Goal: Navigation & Orientation: Find specific page/section

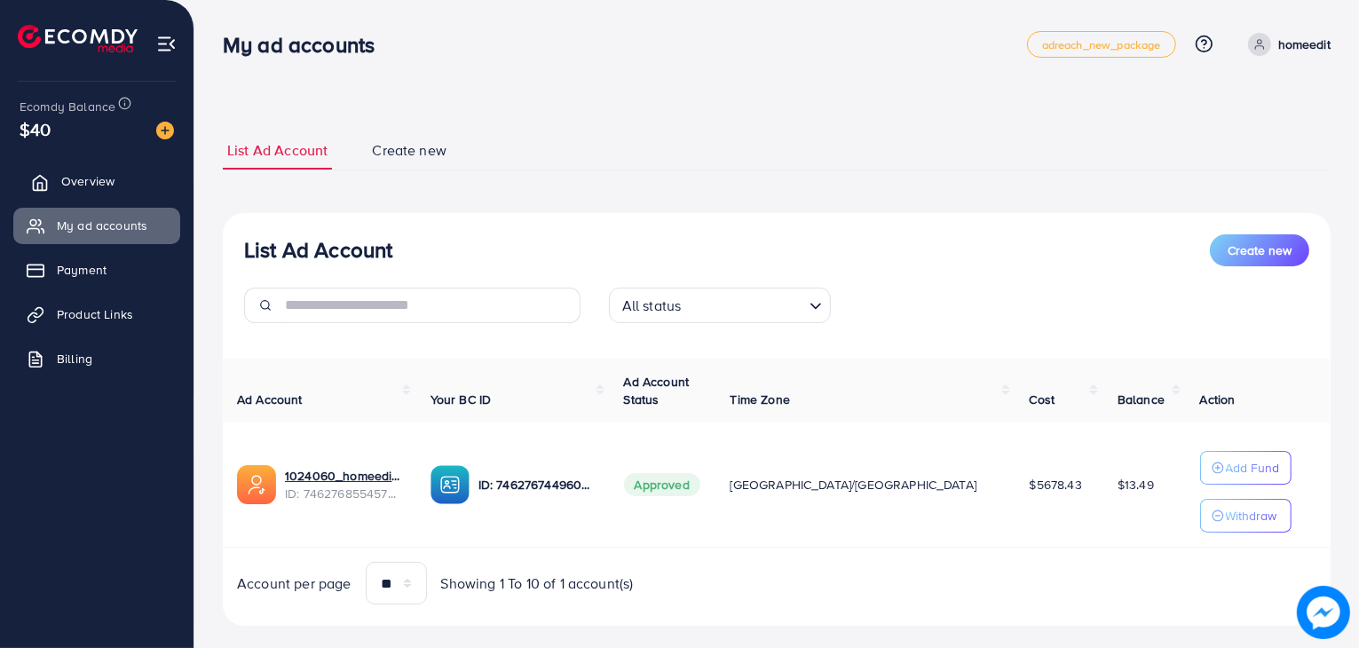
click at [115, 197] on link "Overview" at bounding box center [96, 181] width 167 height 36
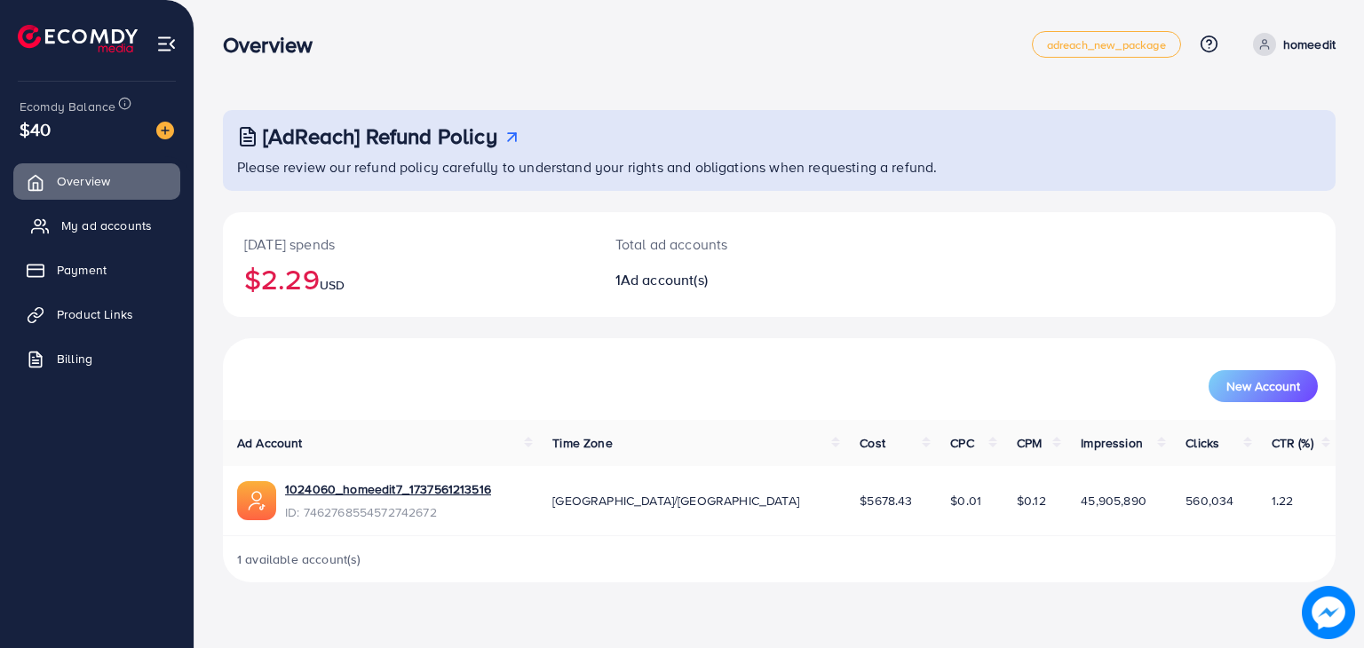
click at [97, 224] on span "My ad accounts" at bounding box center [106, 226] width 91 height 18
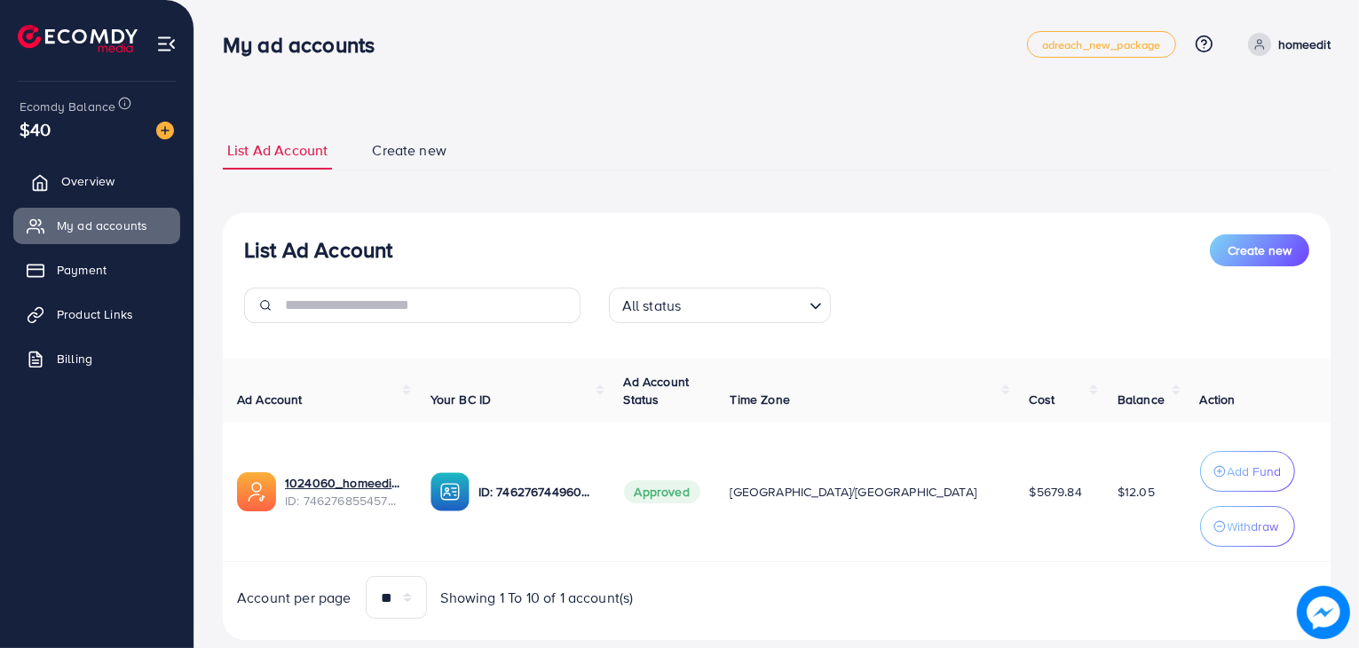
click at [101, 164] on link "Overview" at bounding box center [96, 181] width 167 height 36
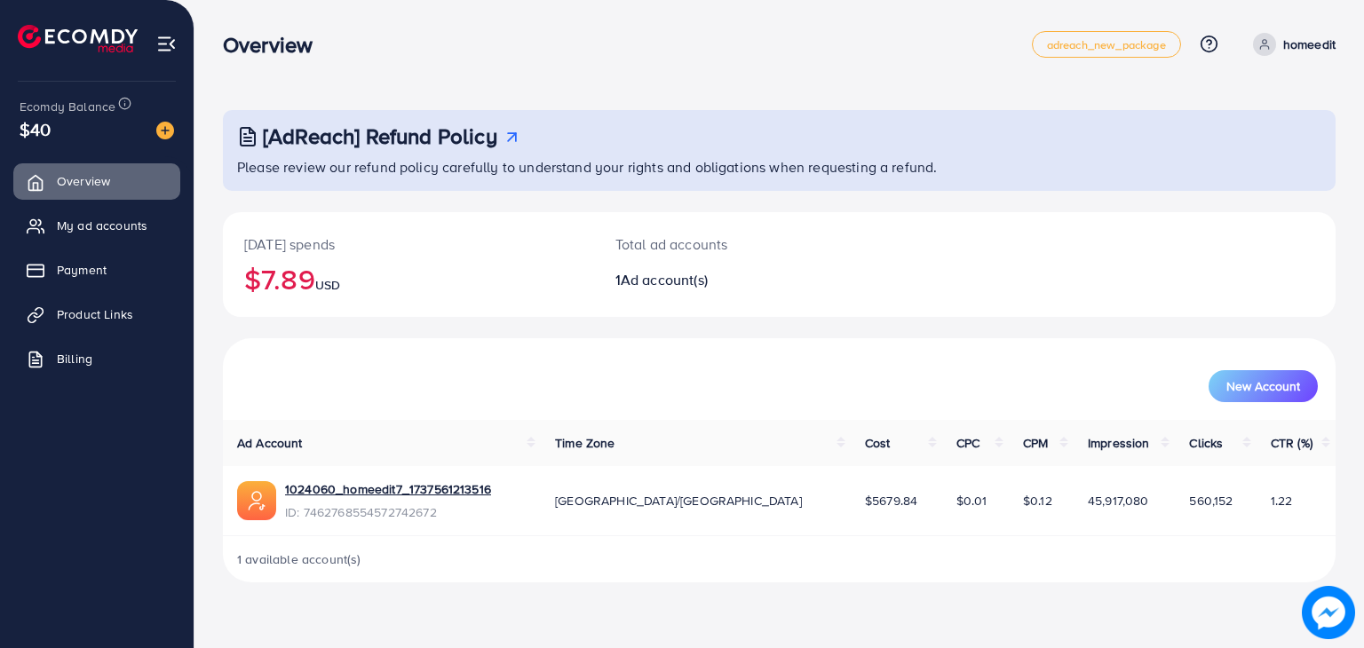
click at [956, 645] on div "Overview adreach_new_package Help Center Contact Support Plans and Pricing Term…" at bounding box center [682, 324] width 1364 height 648
click at [82, 210] on link "My ad accounts" at bounding box center [96, 226] width 167 height 36
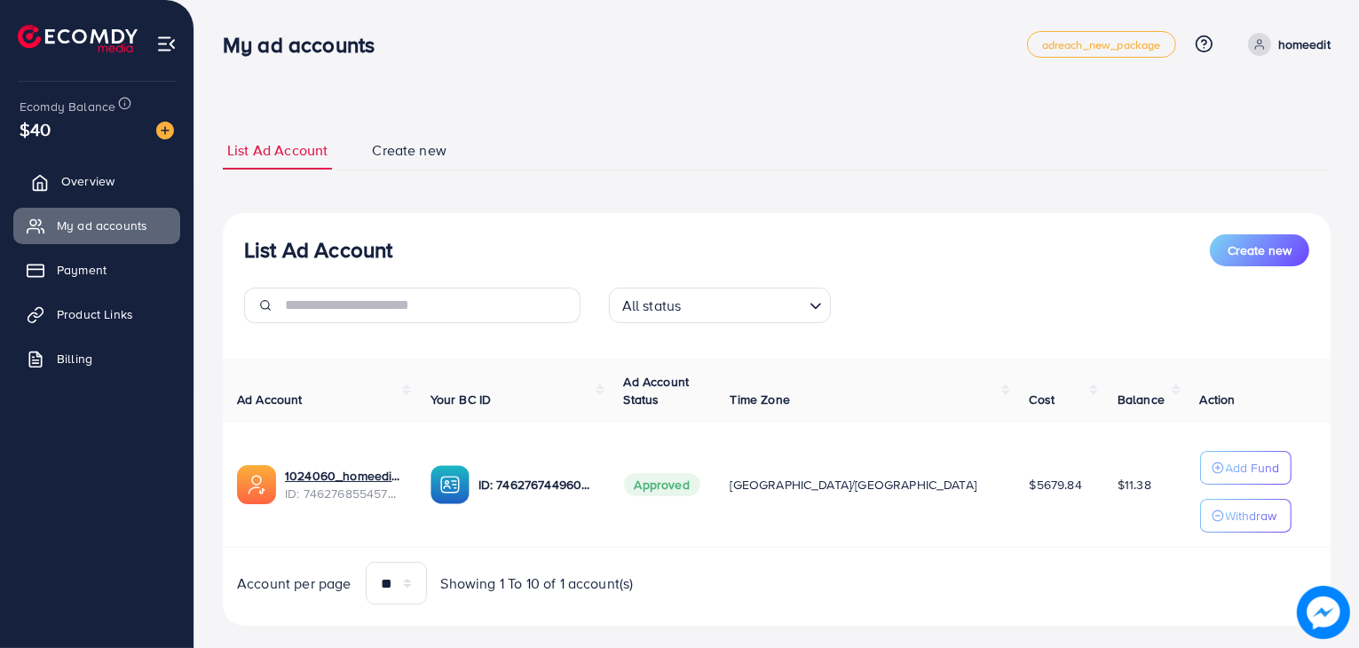
click at [110, 193] on link "Overview" at bounding box center [96, 181] width 167 height 36
